Goal: Task Accomplishment & Management: Manage account settings

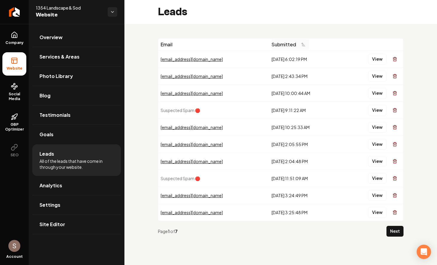
click at [301, 46] on icon "Main content area" at bounding box center [303, 44] width 5 height 5
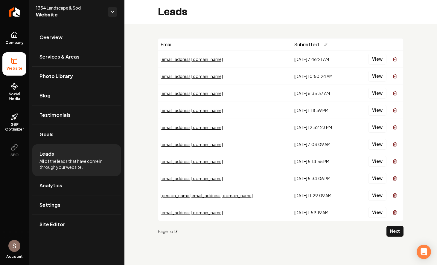
click at [324, 46] on icon "Main content area" at bounding box center [326, 44] width 5 height 5
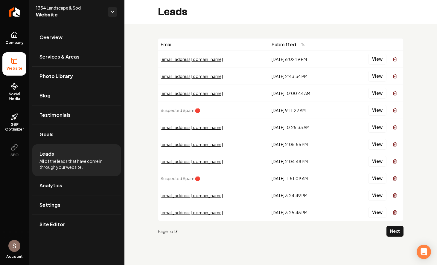
click at [318, 57] on div "[DATE] 6:02:19 PM" at bounding box center [304, 59] width 67 height 6
click at [327, 56] on button "View" at bounding box center [377, 59] width 18 height 11
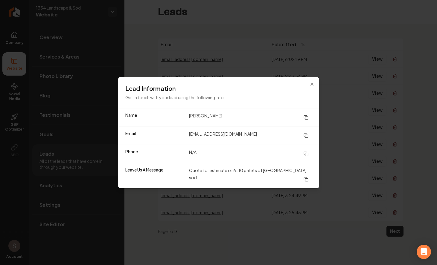
click at [314, 90] on div "Lead Information Get in touch with your lead using the following info." at bounding box center [218, 92] width 201 height 31
click at [312, 90] on div "Lead Information Get in touch with your lead using the following info." at bounding box center [218, 92] width 201 height 31
click at [312, 86] on icon "button" at bounding box center [312, 84] width 2 height 2
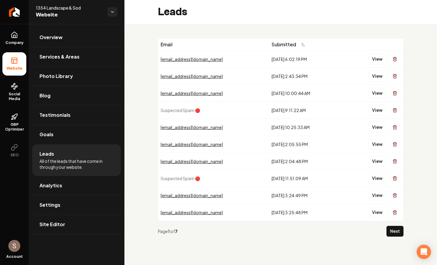
click at [217, 52] on td "kenya.kyles8488@gmail.com" at bounding box center [213, 59] width 111 height 17
click at [210, 58] on div "kenya.kyles8488@gmail.com" at bounding box center [214, 59] width 106 height 6
click at [327, 60] on button "View" at bounding box center [377, 59] width 18 height 11
click at [214, 60] on div "kenya.kyles8488@gmail.com" at bounding box center [214, 59] width 106 height 6
click at [281, 57] on div "8/6/2025, 6:02:19 PM" at bounding box center [304, 59] width 67 height 6
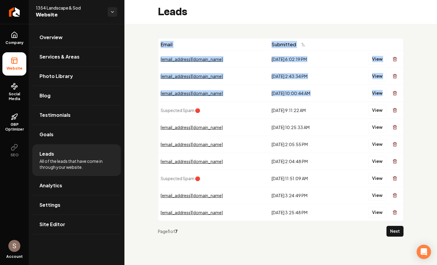
drag, startPoint x: 437, startPoint y: 84, endPoint x: 401, endPoint y: 87, distance: 35.7
click at [327, 87] on div "Email Submitted kenya.kyles8488@gmail.com 8/6/2025, 6:02:19 PM View cartert419@…" at bounding box center [280, 140] width 312 height 232
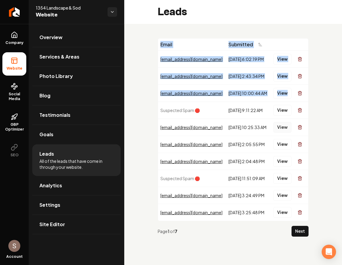
click at [284, 126] on button "View" at bounding box center [283, 127] width 18 height 11
click at [88, 140] on link "Goals" at bounding box center [76, 134] width 89 height 19
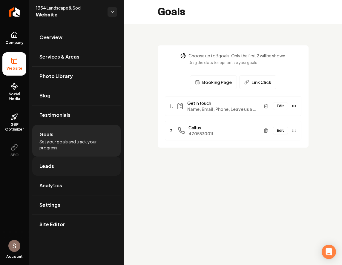
click at [73, 172] on link "Leads" at bounding box center [76, 166] width 89 height 19
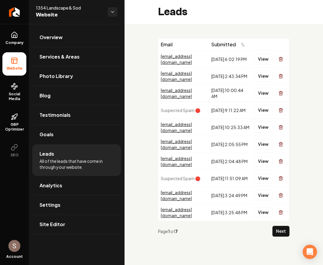
click at [177, 177] on span "Suspected Spam 🛑" at bounding box center [180, 178] width 39 height 5
click at [183, 177] on span "Suspected Spam 🛑" at bounding box center [180, 178] width 39 height 5
